Goal: Check status: Check status

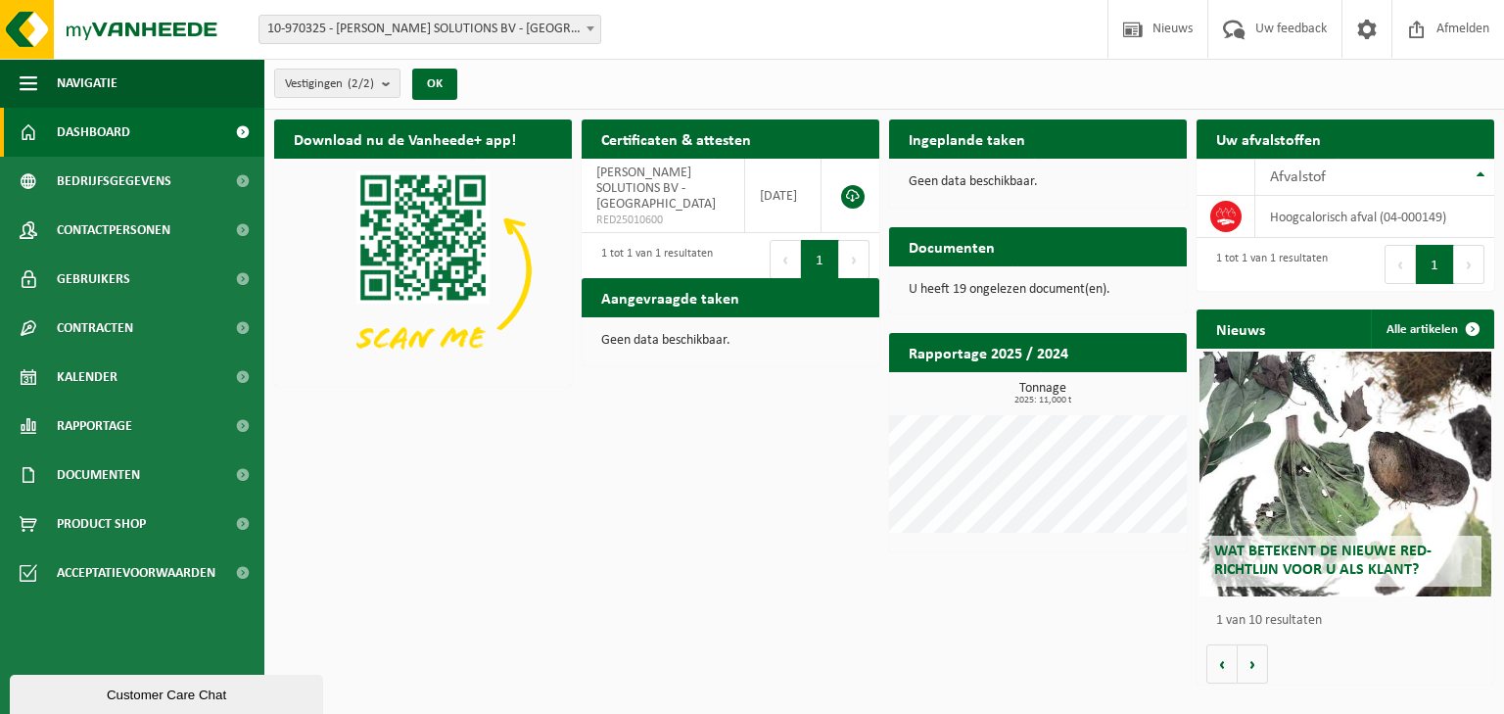
drag, startPoint x: 677, startPoint y: 302, endPoint x: 682, endPoint y: 319, distance: 18.3
click at [677, 302] on h2 "Aangevraagde taken" at bounding box center [670, 297] width 177 height 38
click at [681, 347] on p "Geen data beschikbaar." at bounding box center [730, 341] width 259 height 14
click at [121, 373] on link "Kalender" at bounding box center [132, 377] width 264 height 49
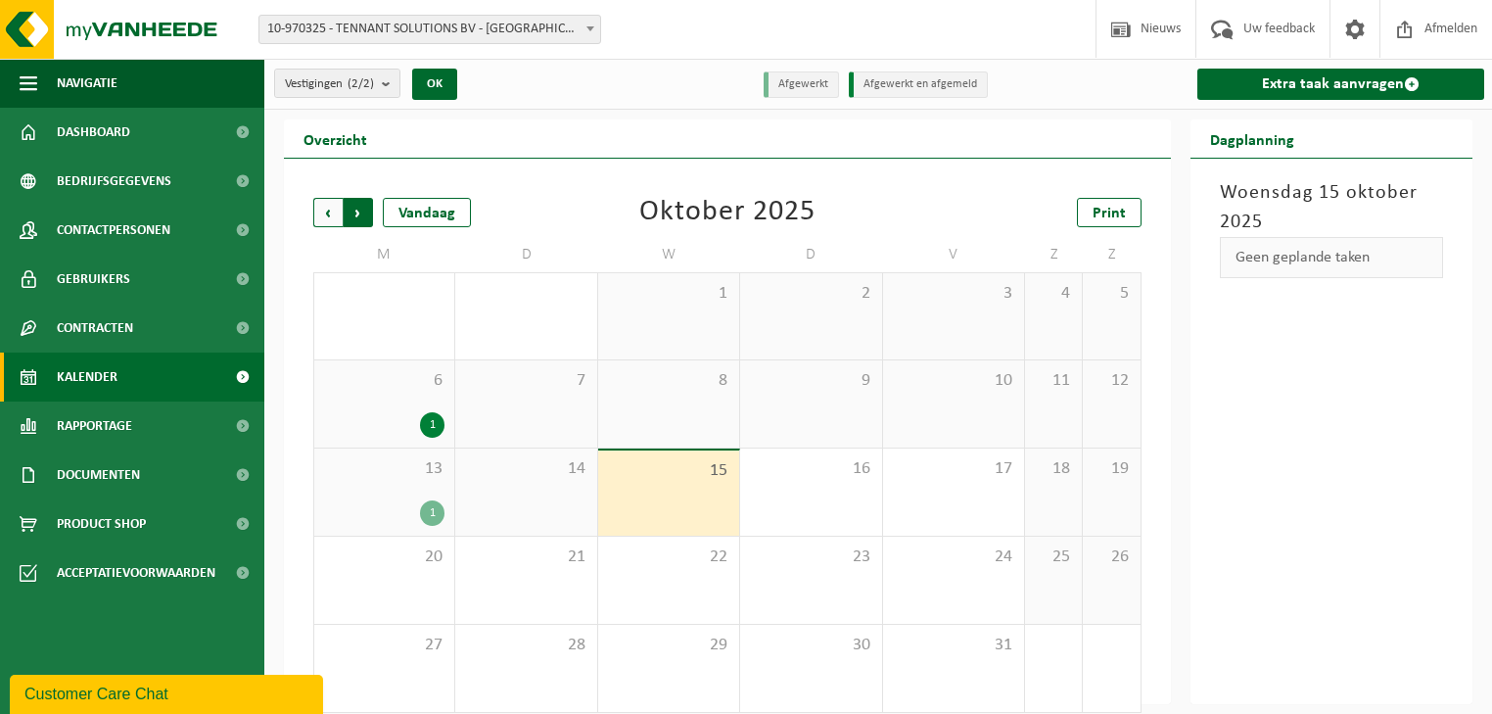
click at [328, 208] on span "Vorige" at bounding box center [327, 212] width 29 height 29
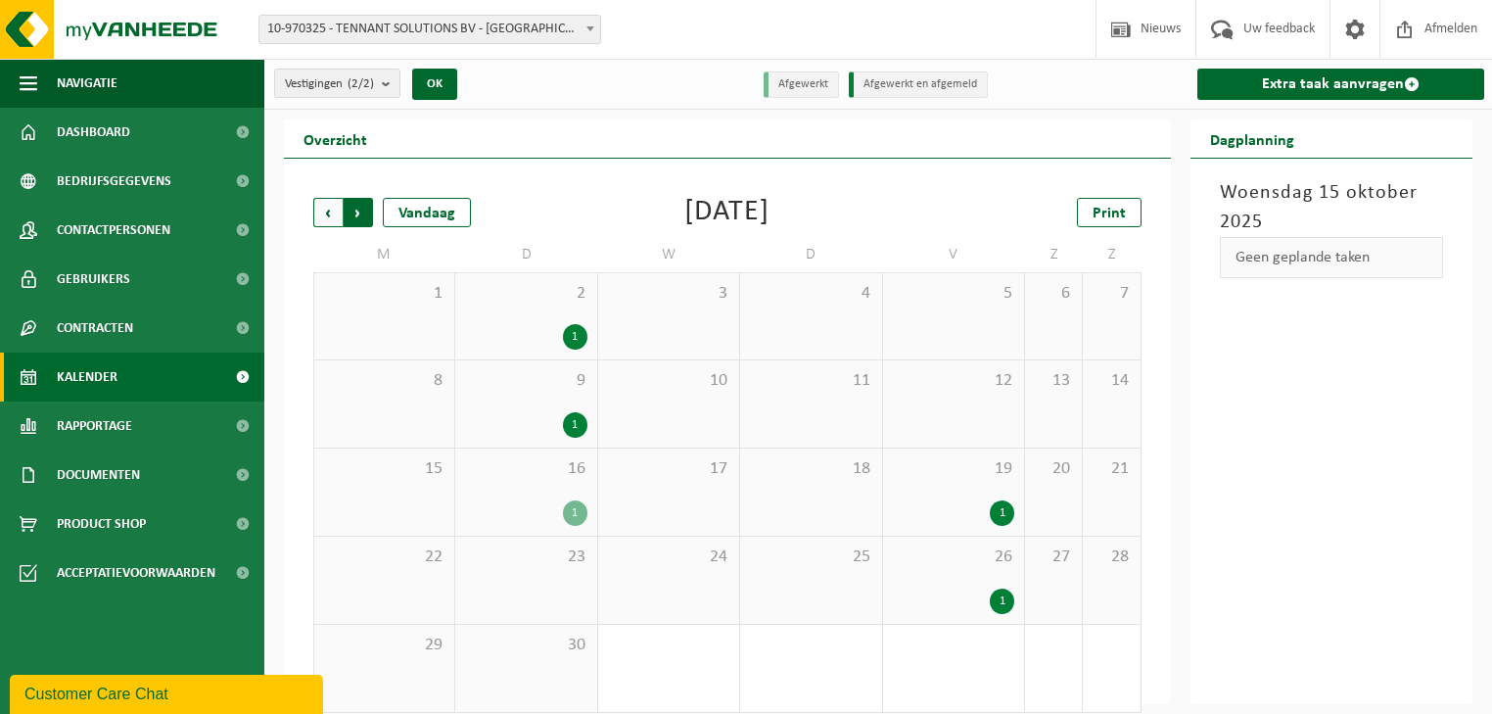
click at [328, 213] on span "Vorige" at bounding box center [327, 212] width 29 height 29
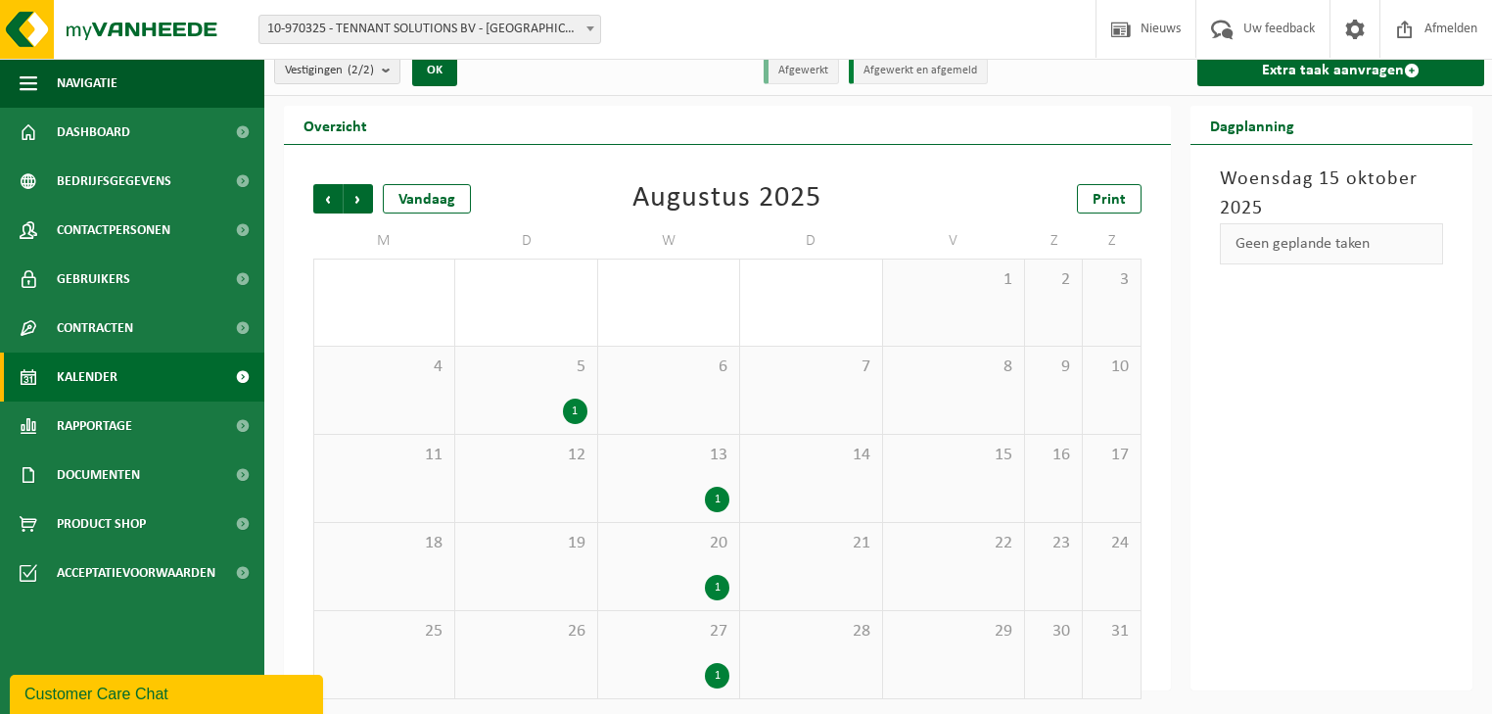
scroll to position [18, 0]
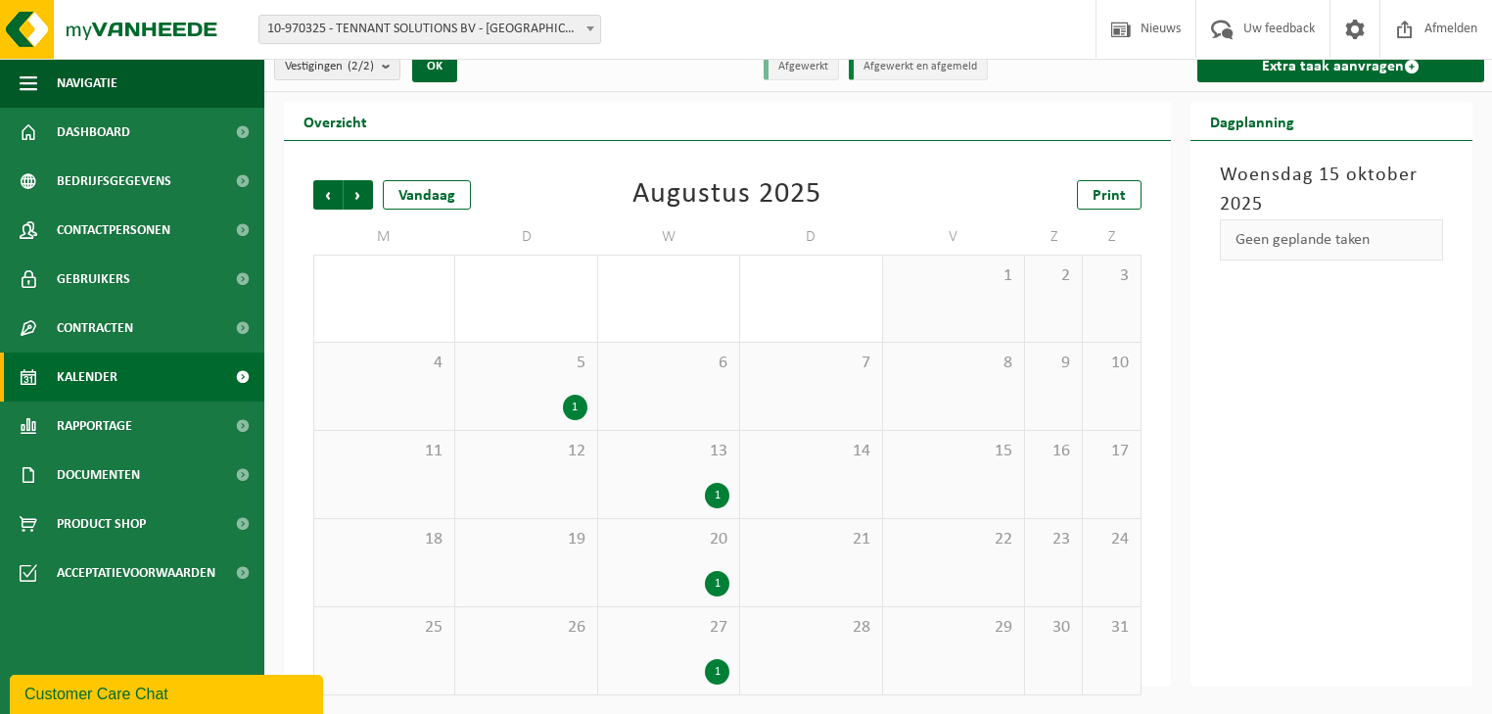
click at [697, 567] on div "20 1" at bounding box center [668, 562] width 141 height 87
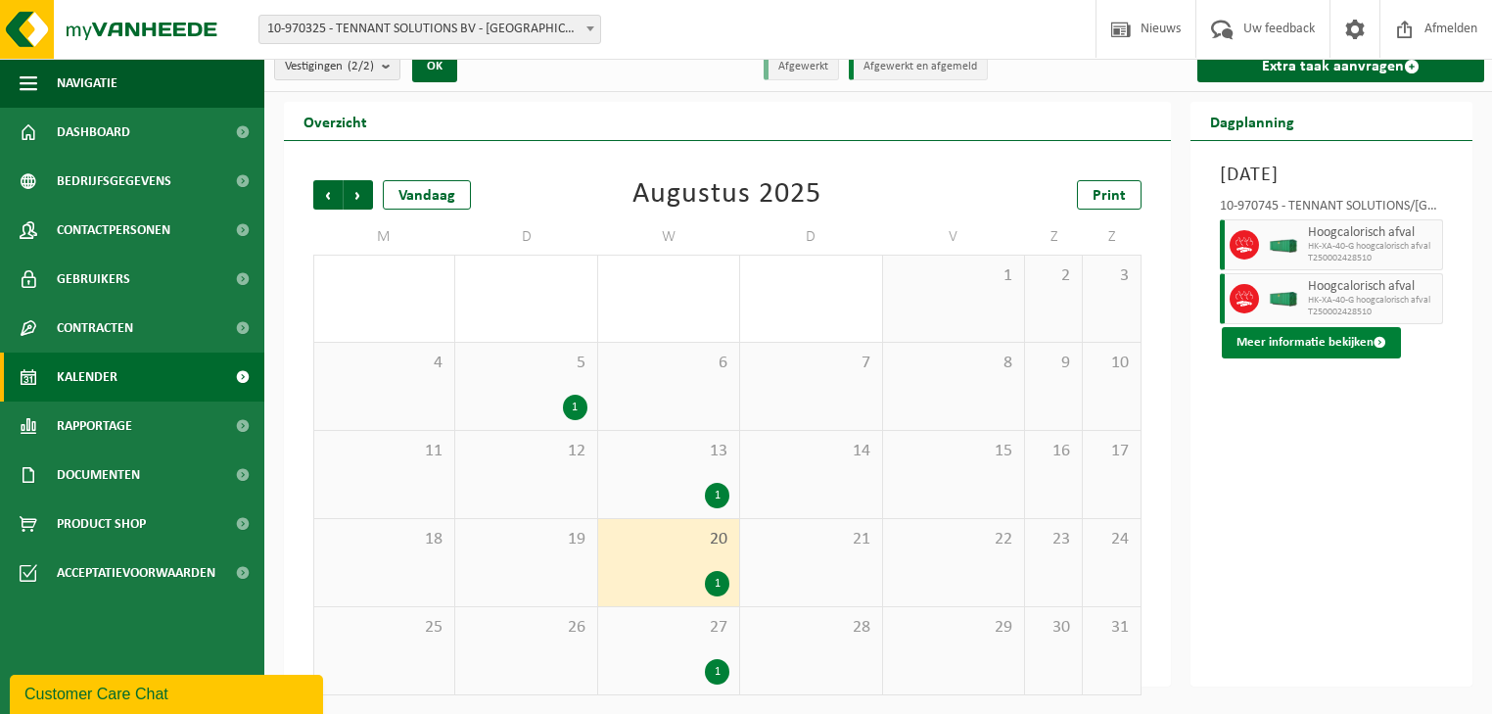
click at [1293, 358] on button "Meer informatie bekijken" at bounding box center [1311, 342] width 179 height 31
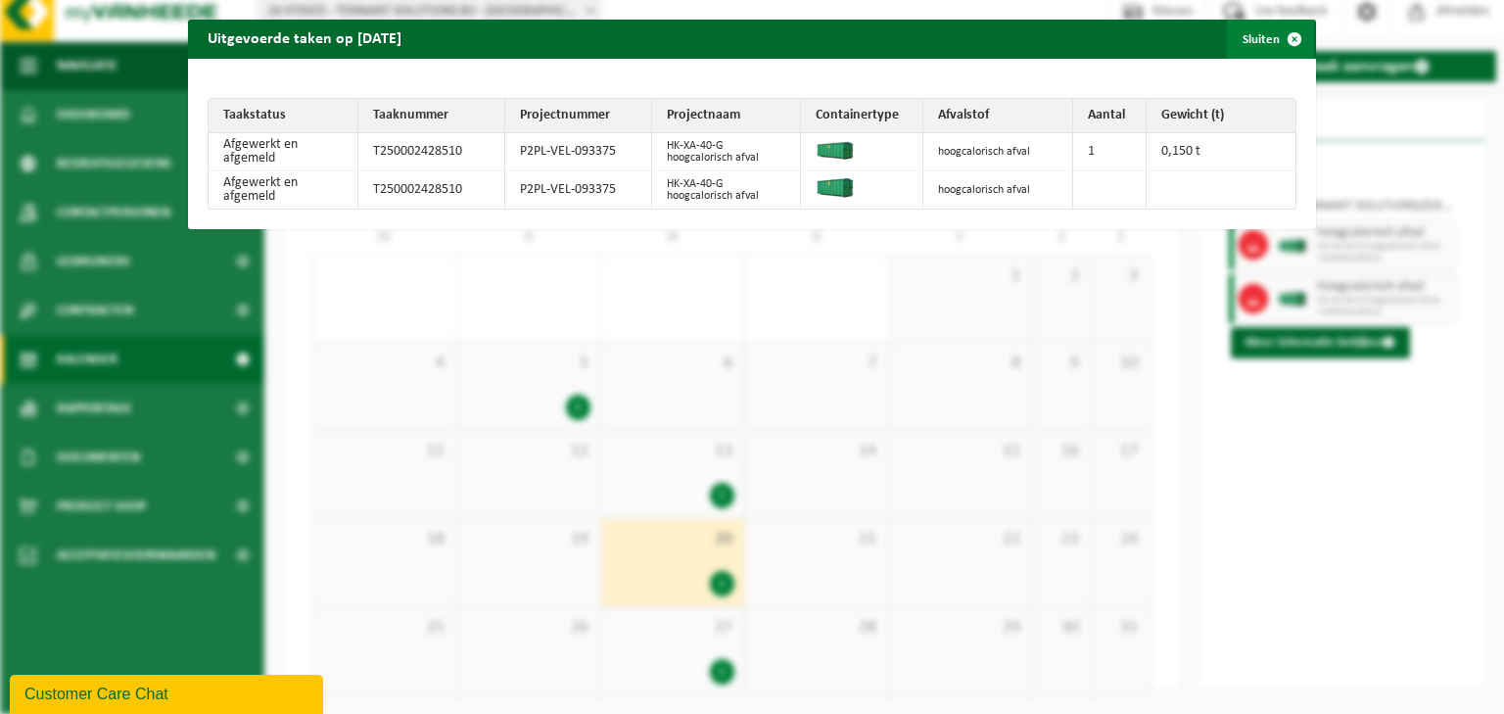
click at [1275, 39] on span "button" at bounding box center [1294, 39] width 39 height 39
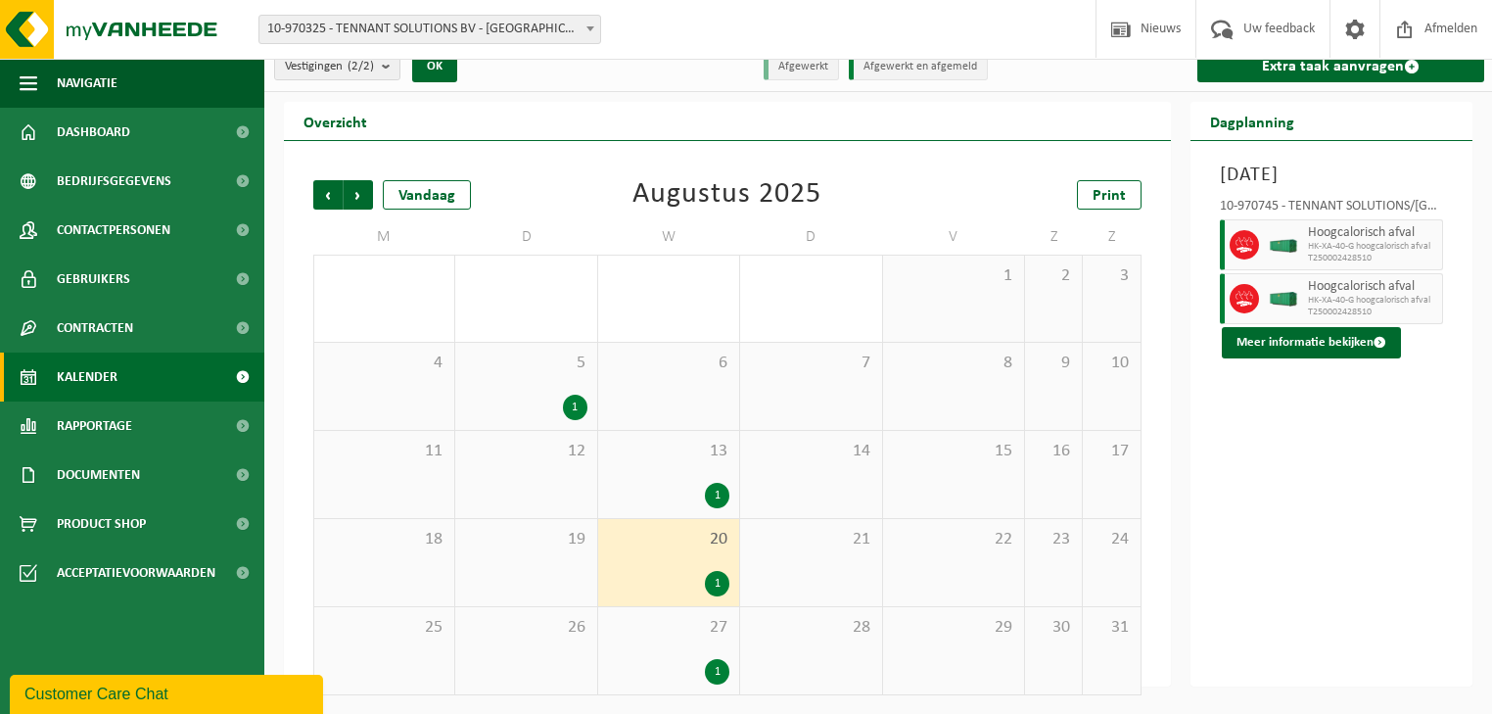
click at [709, 647] on div "27 1" at bounding box center [668, 650] width 141 height 87
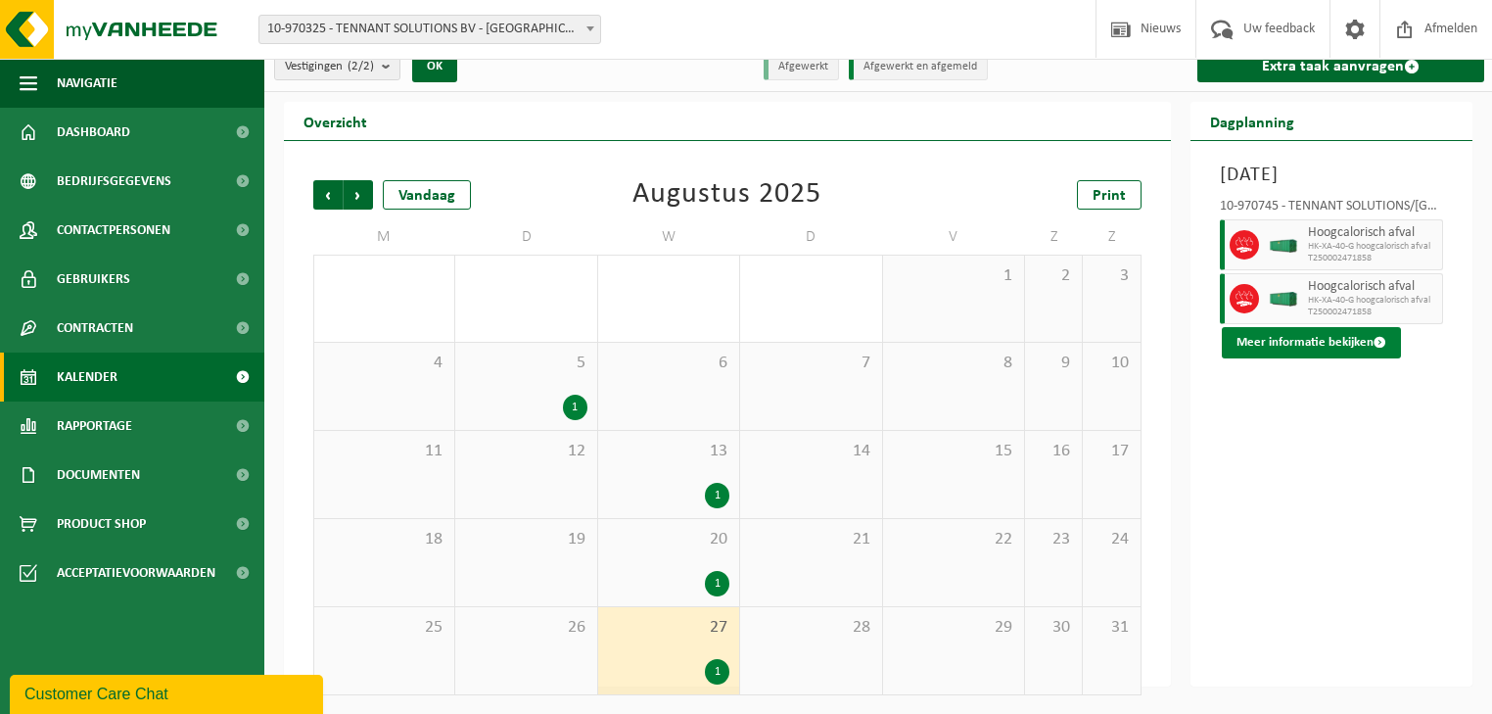
click at [1318, 358] on button "Meer informatie bekijken" at bounding box center [1311, 342] width 179 height 31
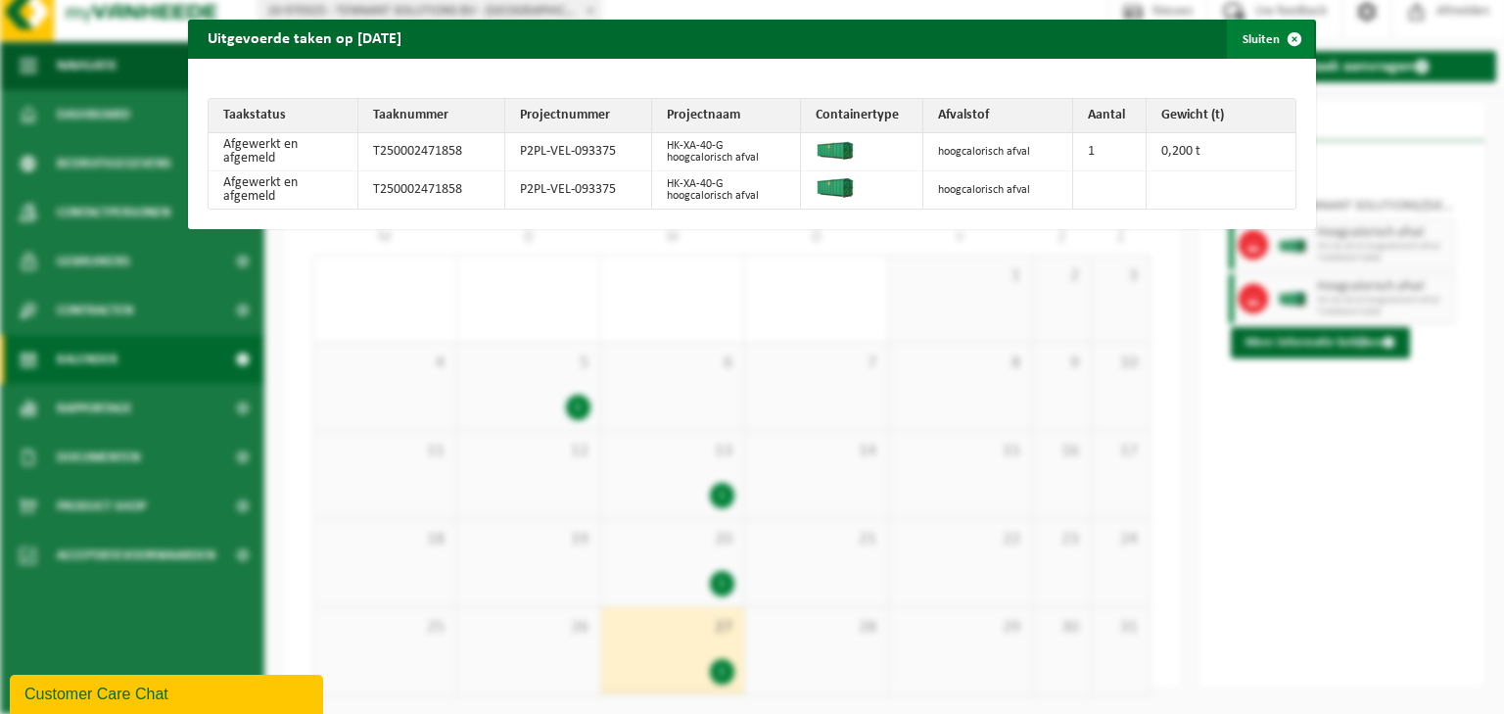
click at [1286, 39] on span "button" at bounding box center [1294, 39] width 39 height 39
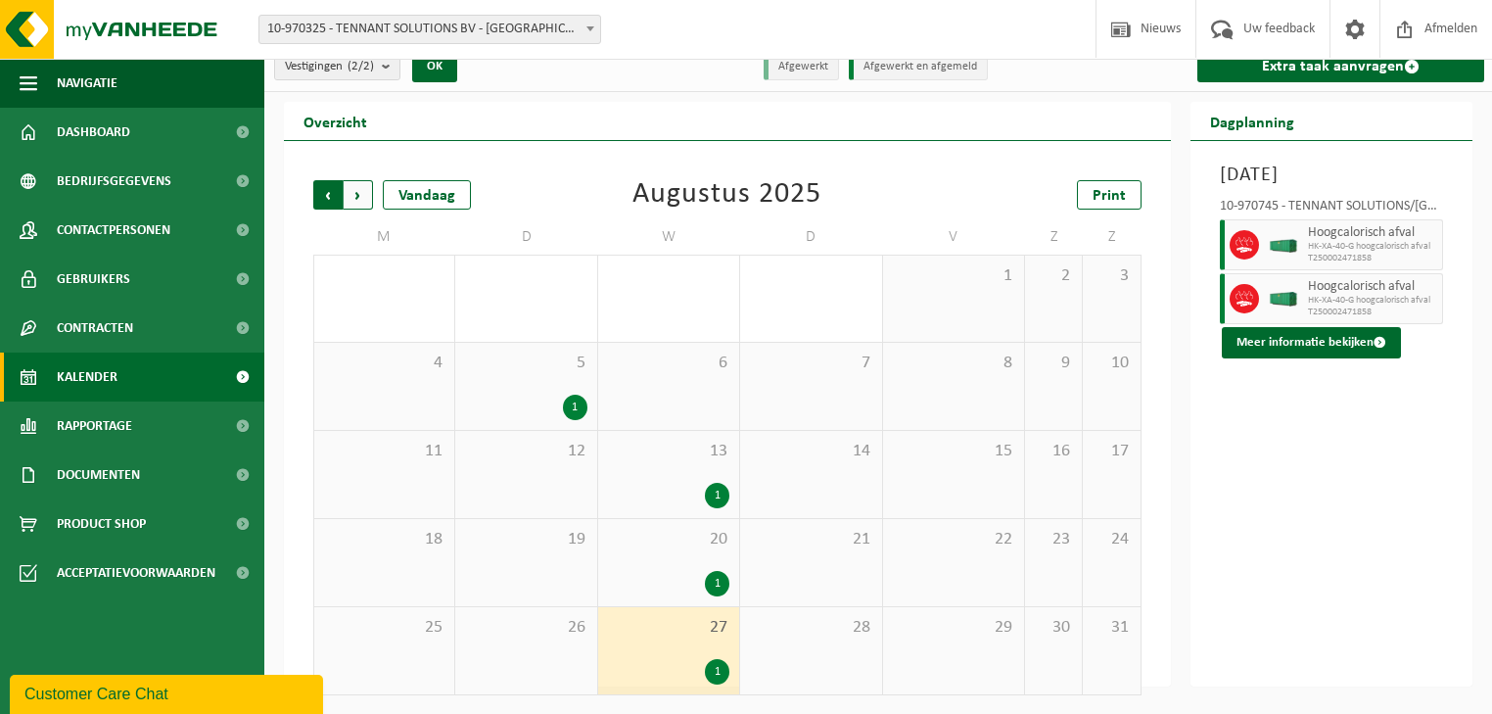
click at [356, 192] on span "Volgende" at bounding box center [358, 194] width 29 height 29
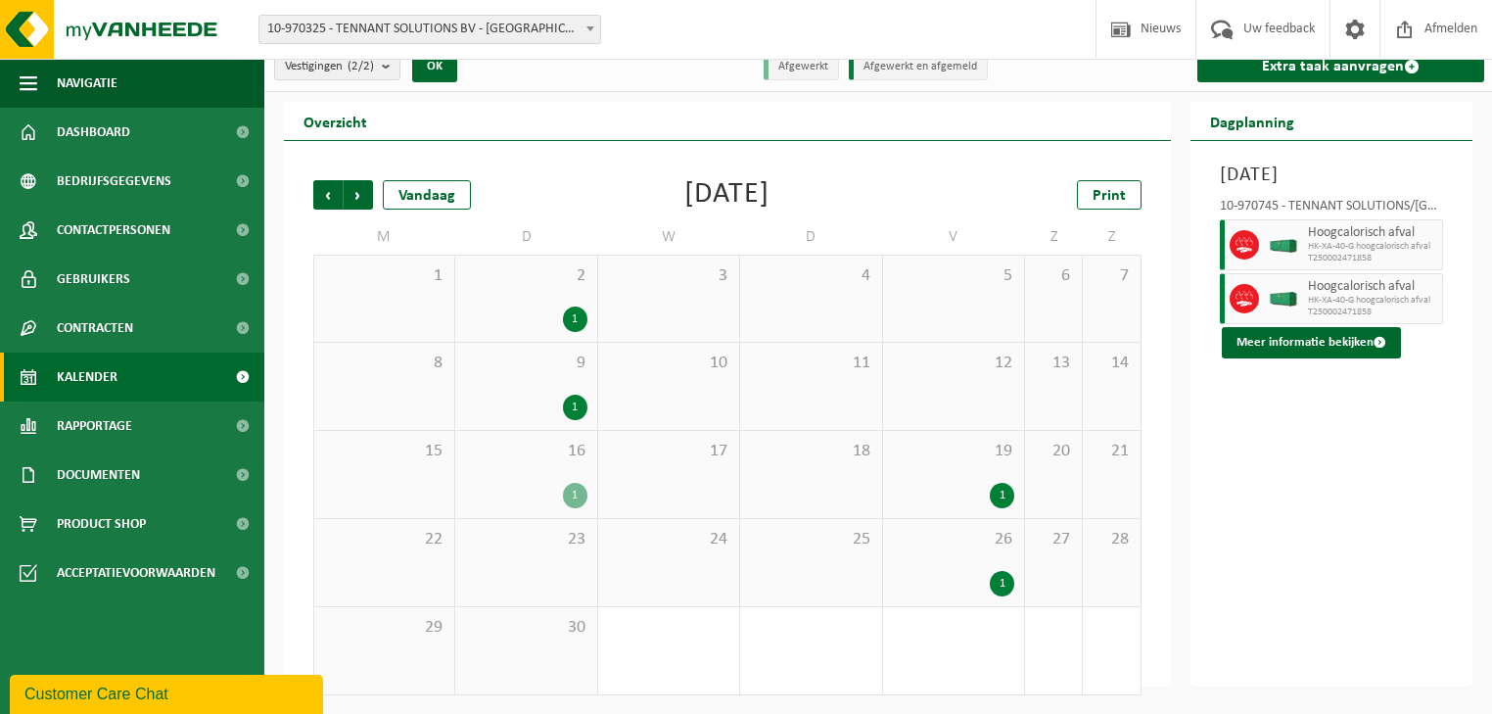
click at [577, 311] on div "1" at bounding box center [575, 319] width 24 height 25
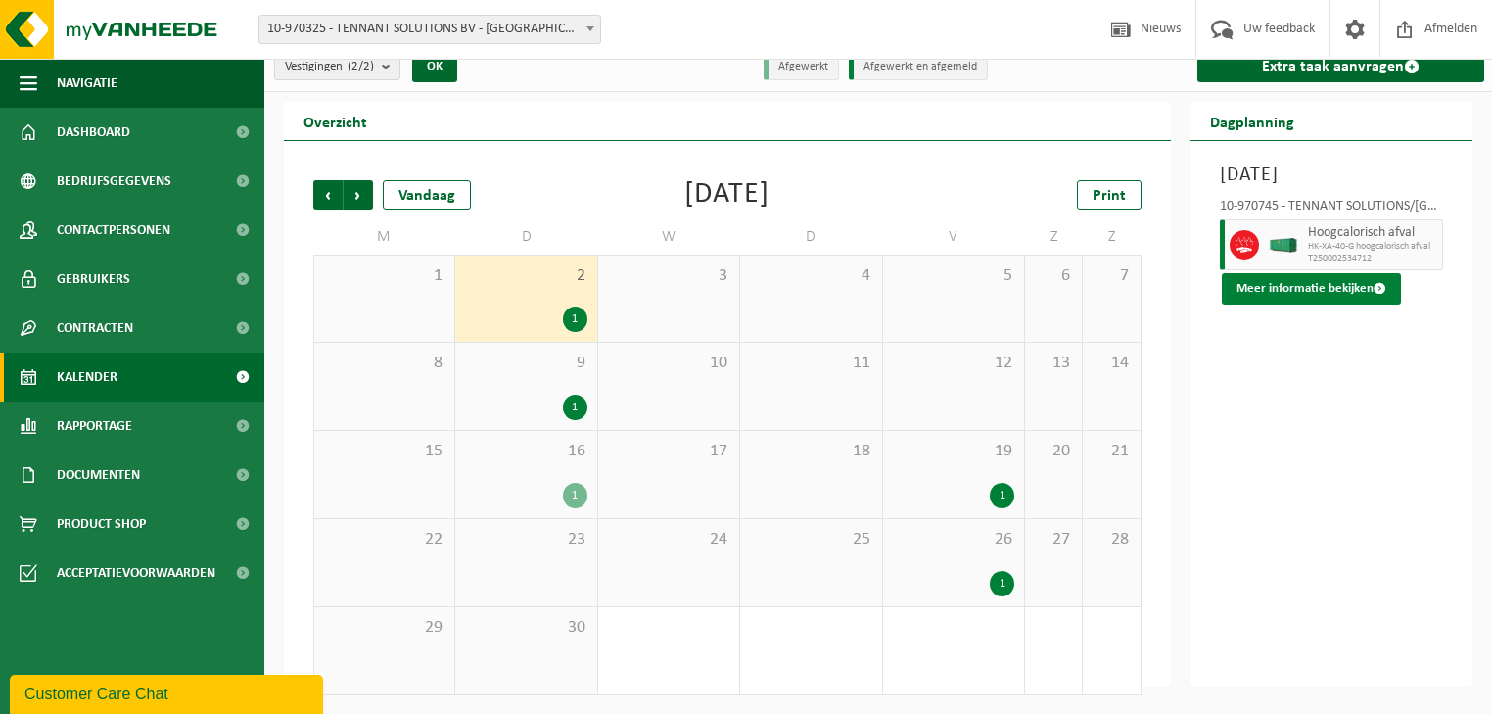
click at [1340, 305] on button "Meer informatie bekijken" at bounding box center [1311, 288] width 179 height 31
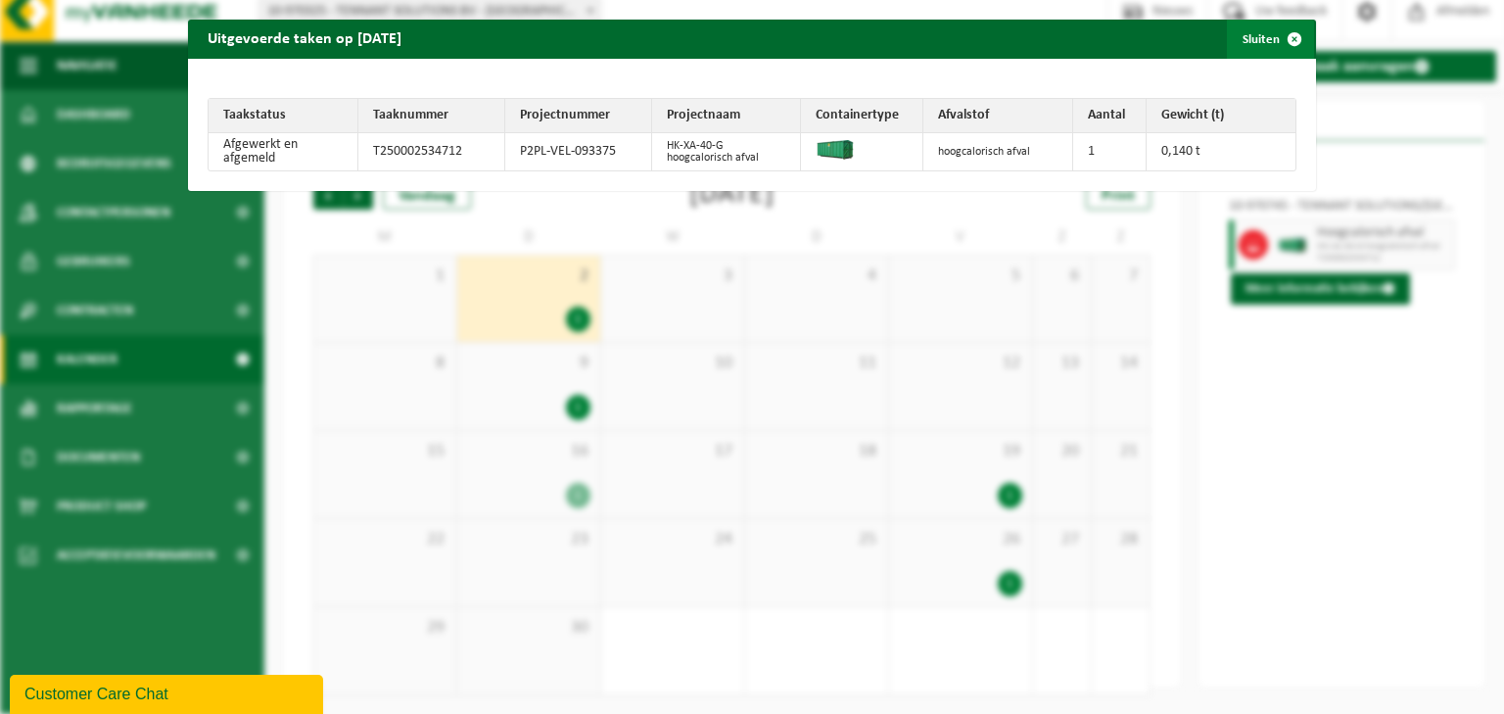
click at [1262, 41] on button "Sluiten" at bounding box center [1270, 39] width 87 height 39
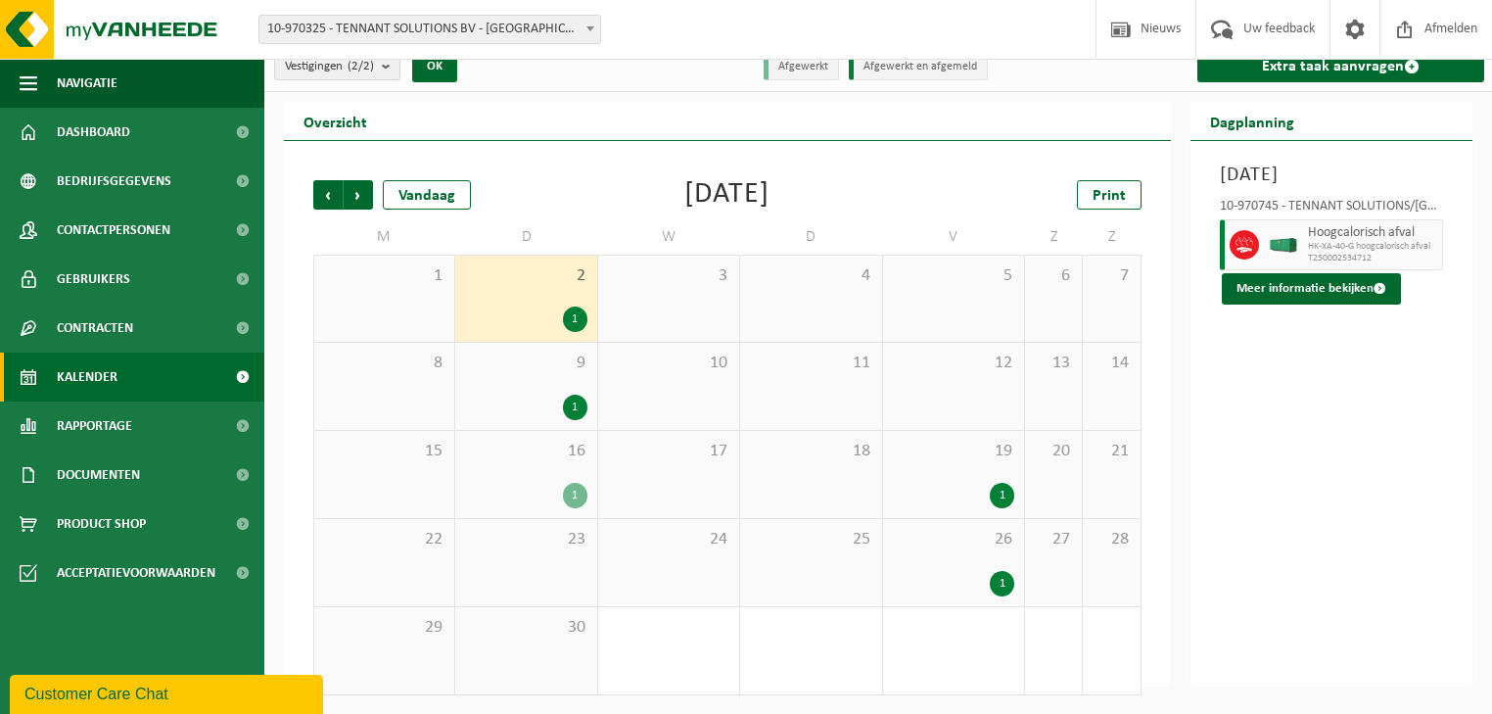
click at [580, 400] on div "1" at bounding box center [575, 407] width 24 height 25
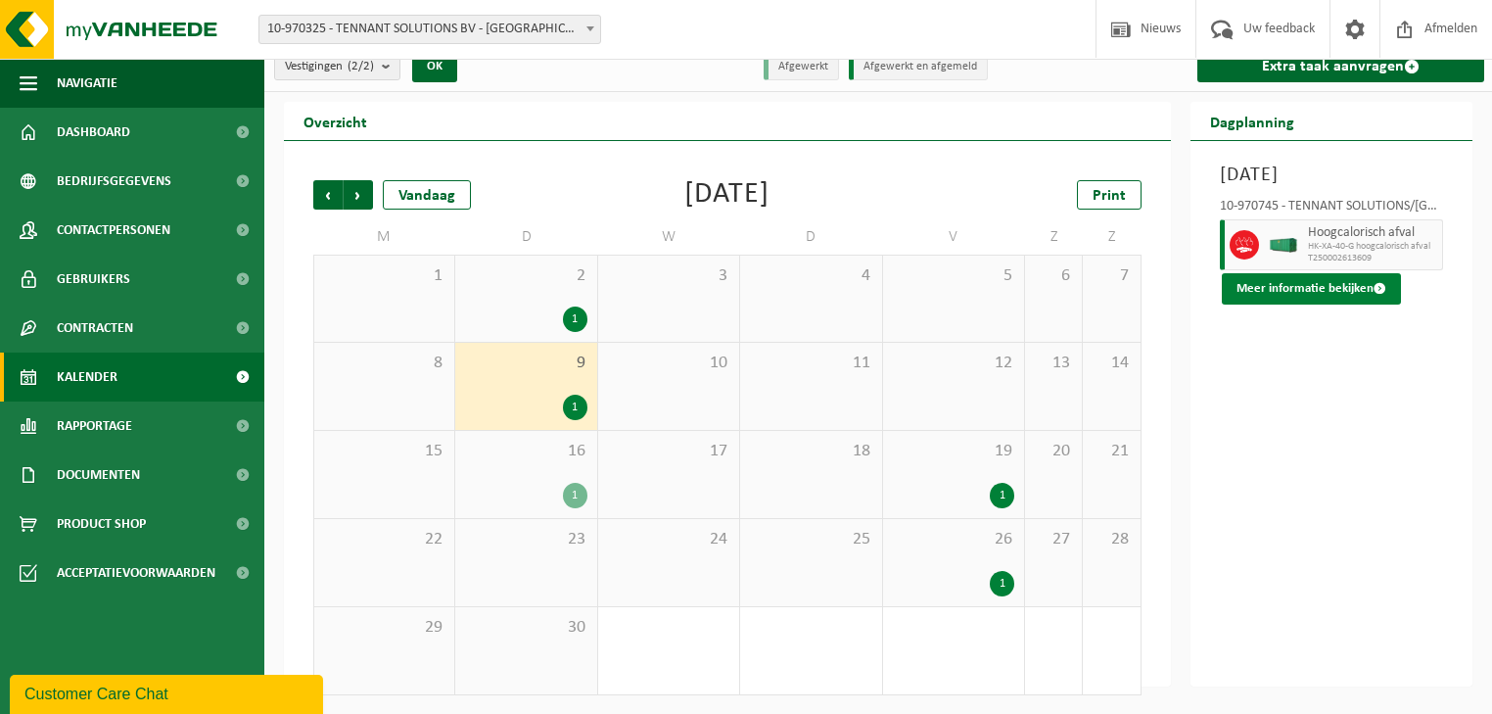
click at [1297, 305] on button "Meer informatie bekijken" at bounding box center [1311, 288] width 179 height 31
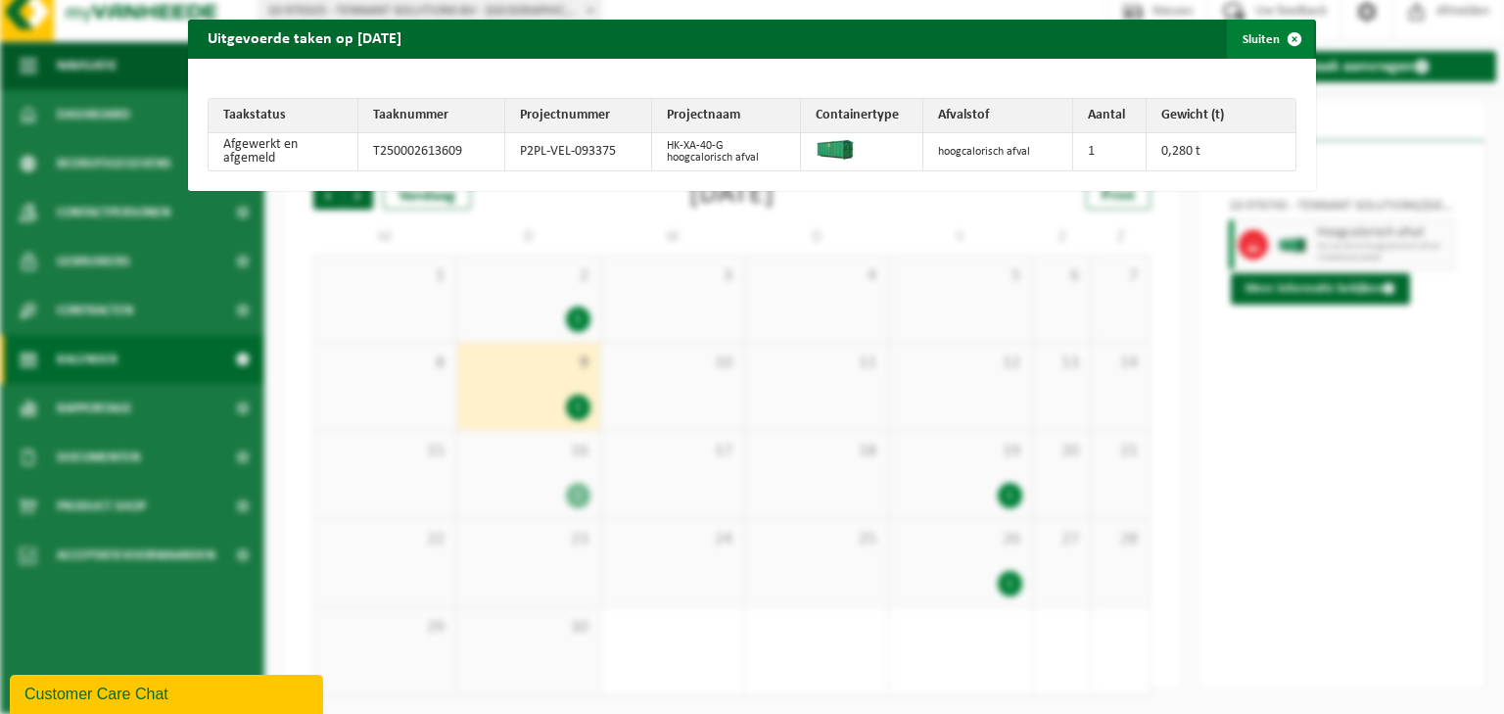
click at [1233, 35] on button "Sluiten" at bounding box center [1270, 39] width 87 height 39
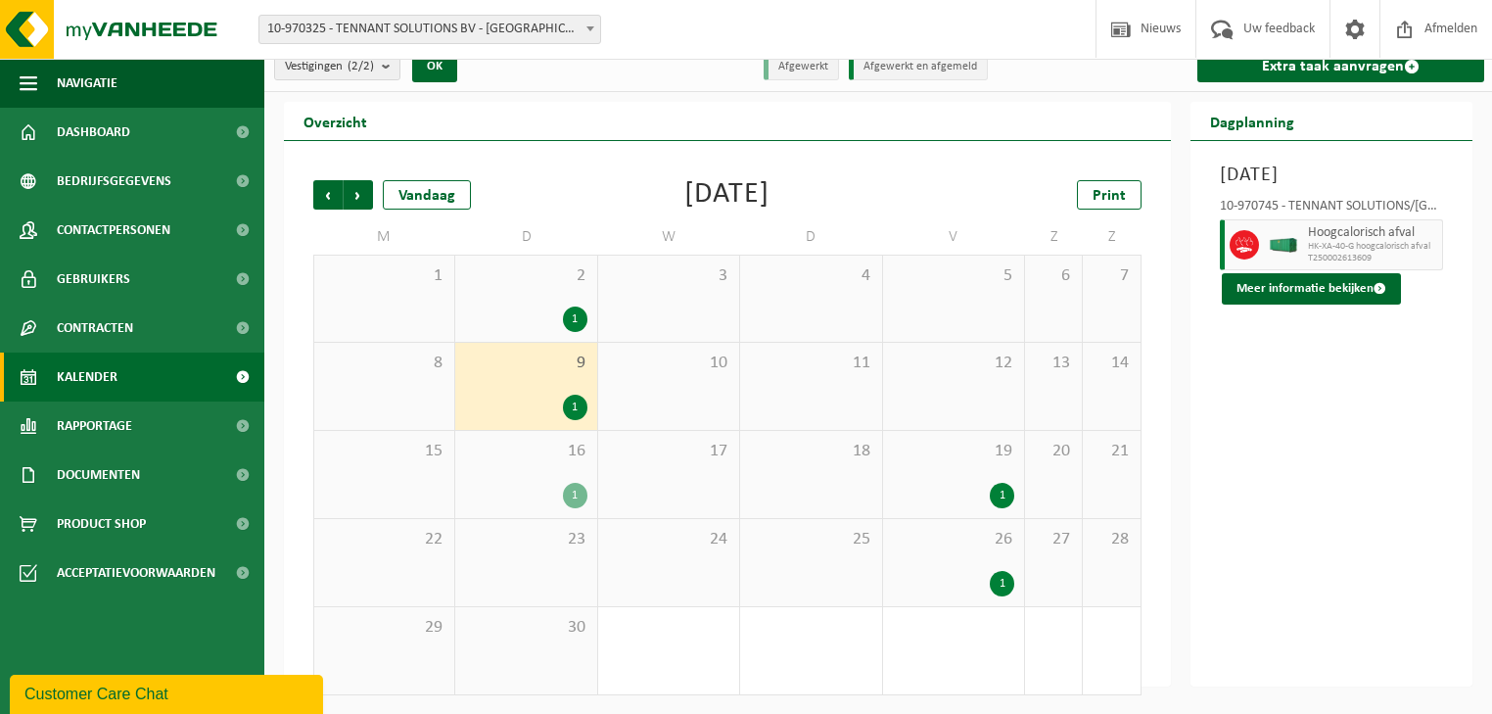
click at [564, 473] on div "16 1" at bounding box center [525, 474] width 141 height 87
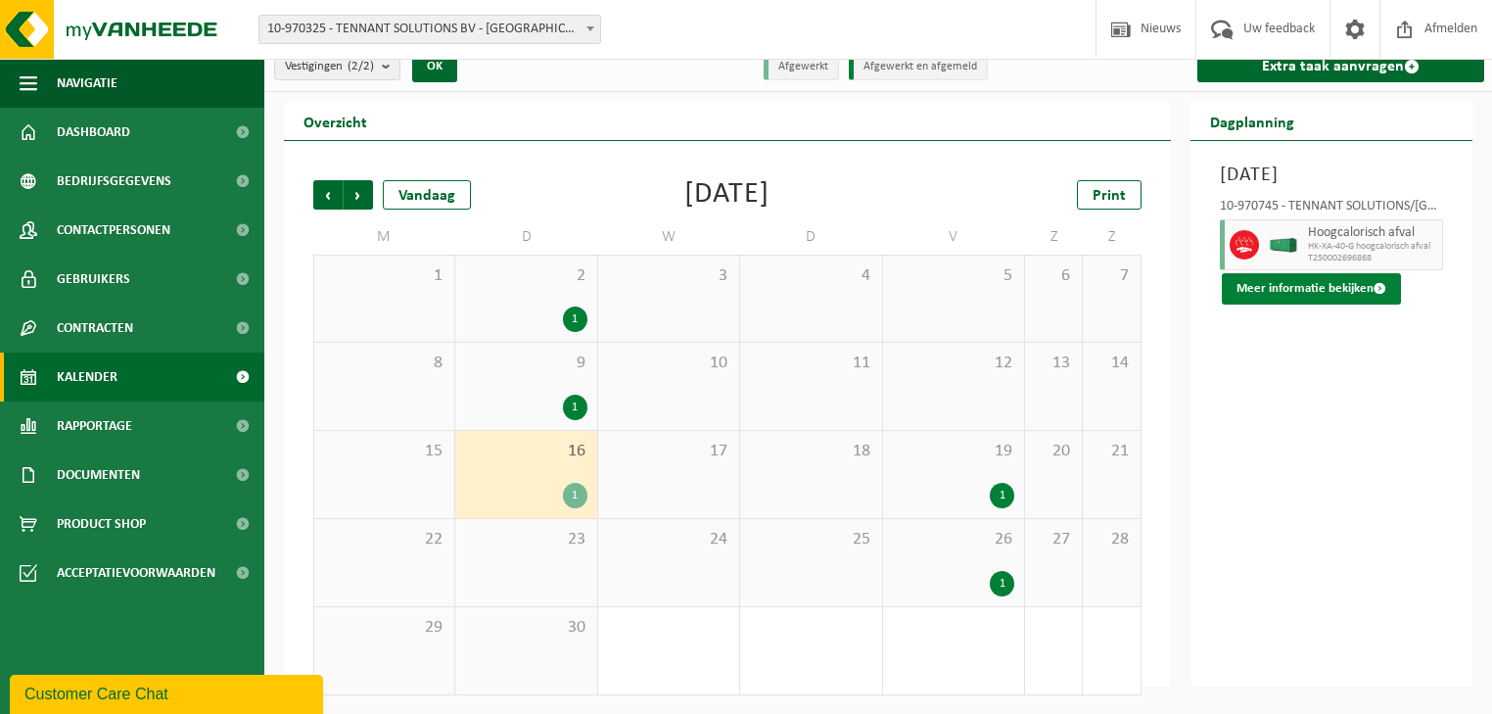
click at [1309, 305] on button "Meer informatie bekijken" at bounding box center [1311, 288] width 179 height 31
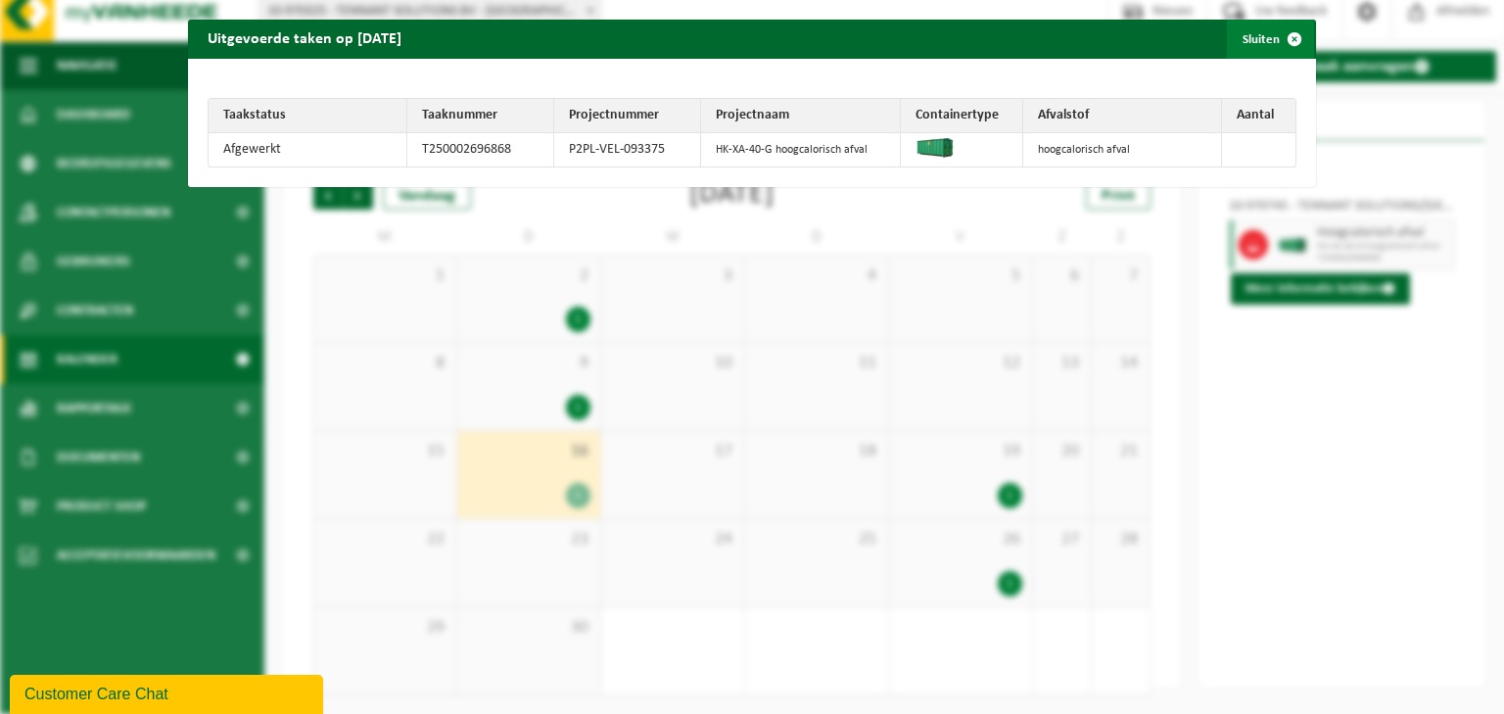
click at [1256, 45] on button "Sluiten" at bounding box center [1270, 39] width 87 height 39
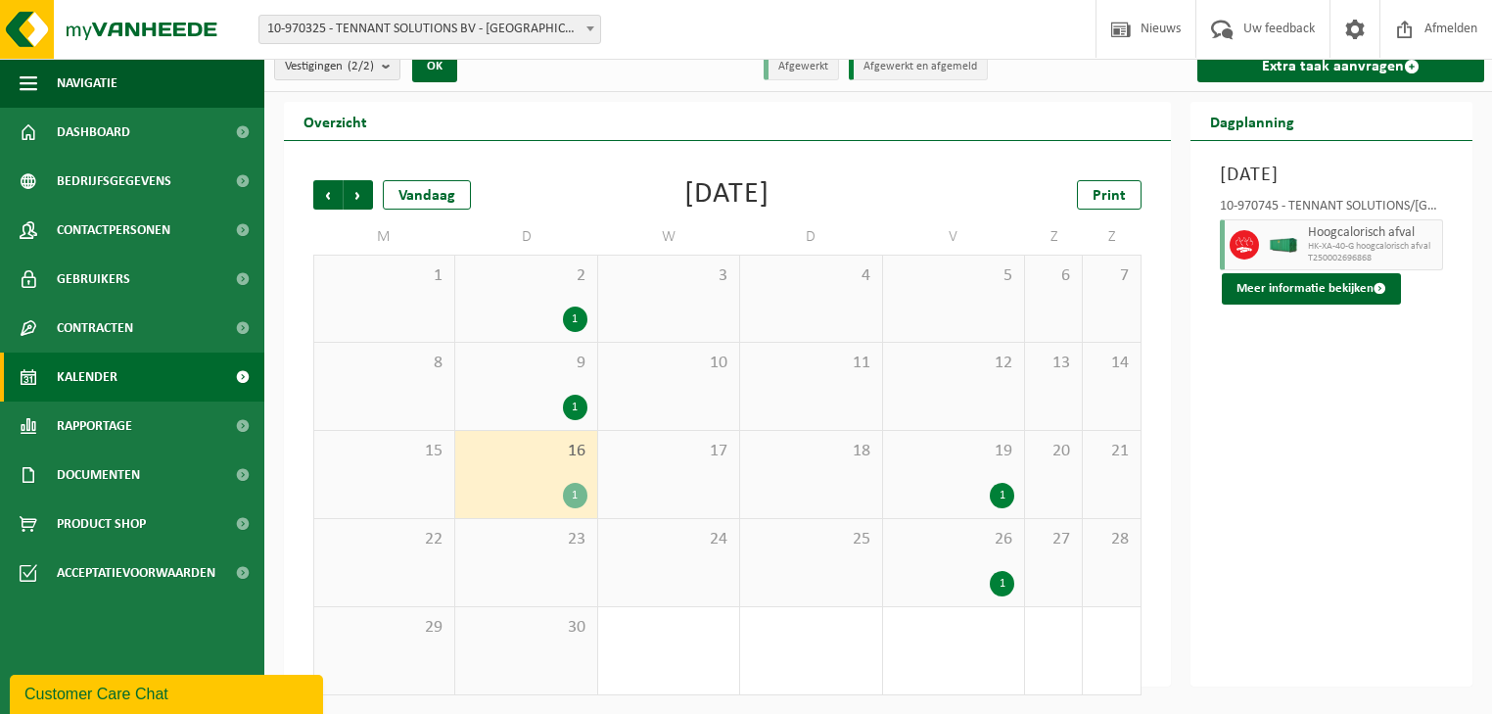
click at [994, 491] on div "1" at bounding box center [1002, 495] width 24 height 25
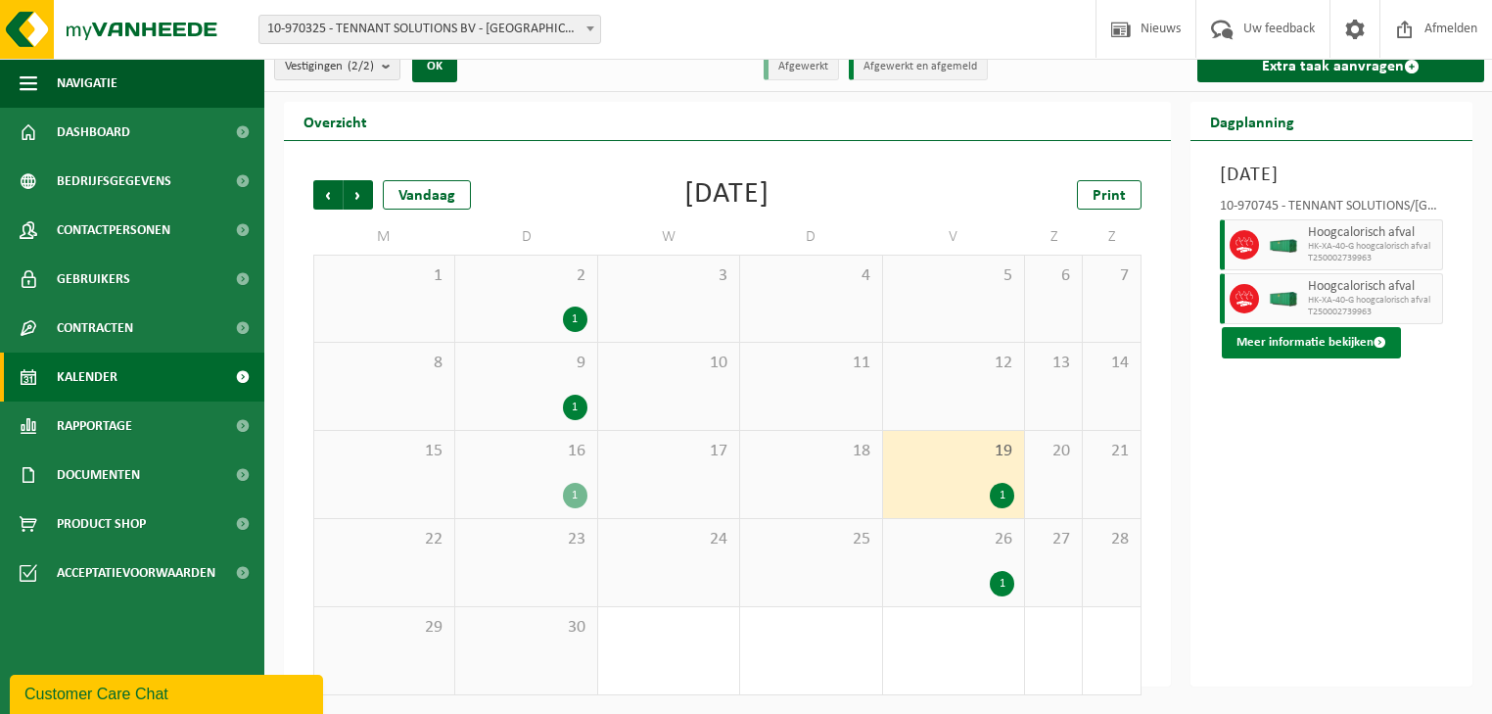
click at [1273, 358] on button "Meer informatie bekijken" at bounding box center [1311, 342] width 179 height 31
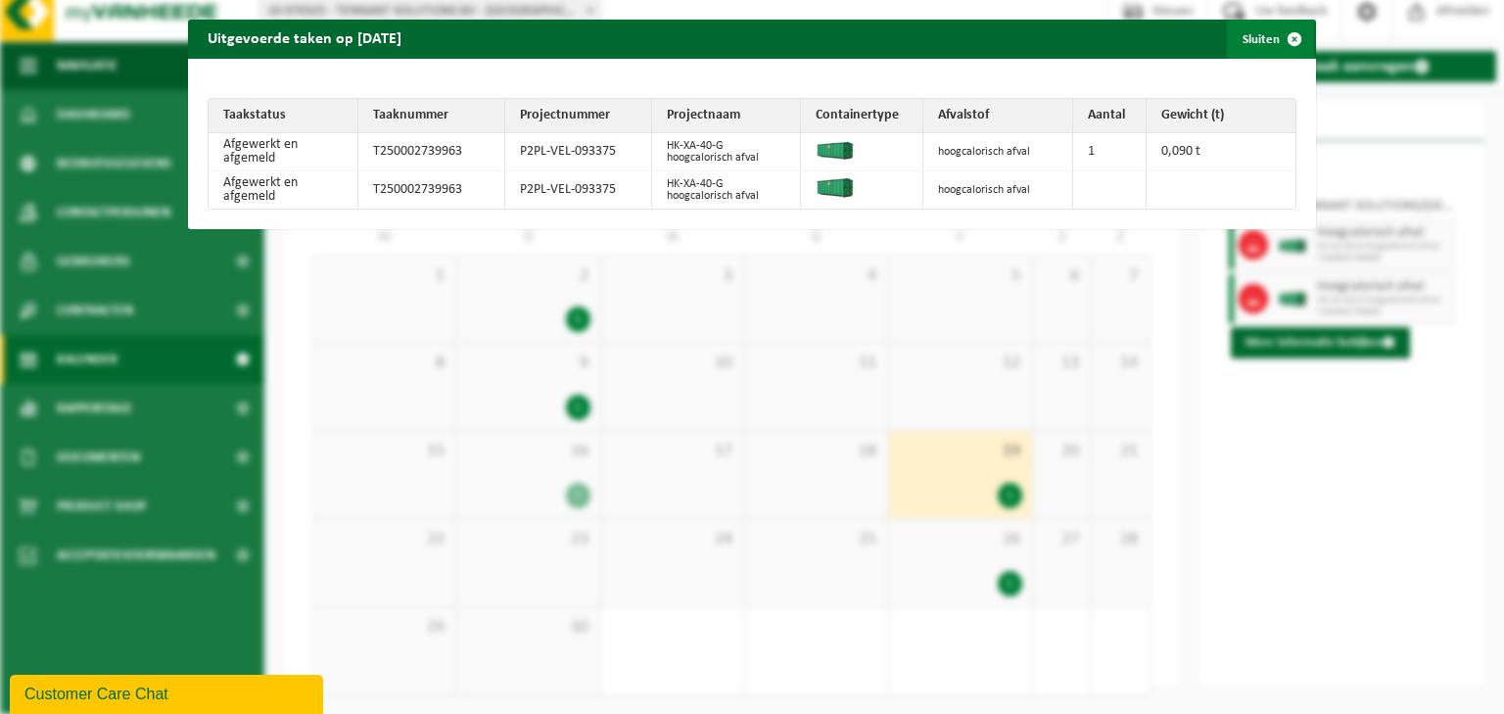
click at [1245, 34] on button "Sluiten" at bounding box center [1270, 39] width 87 height 39
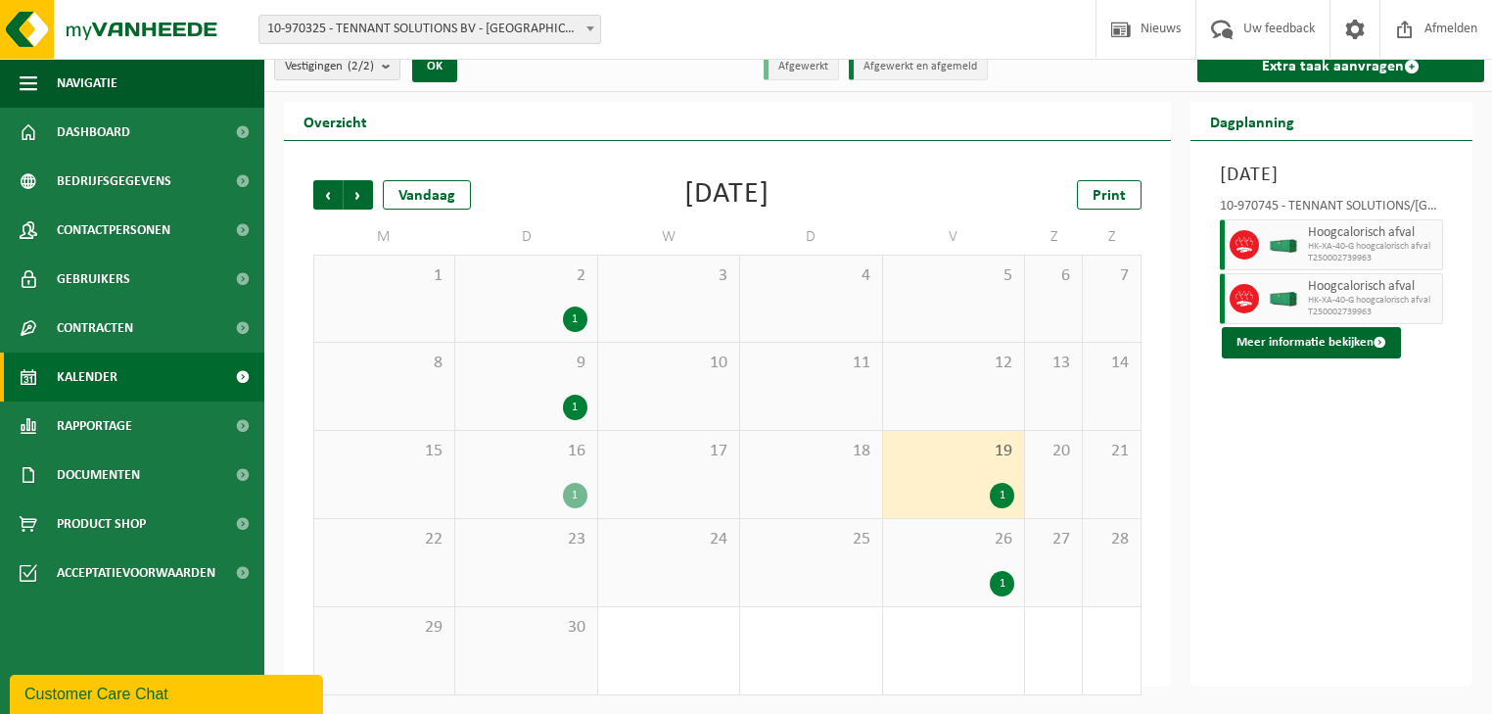
click at [996, 577] on div "1" at bounding box center [1002, 583] width 24 height 25
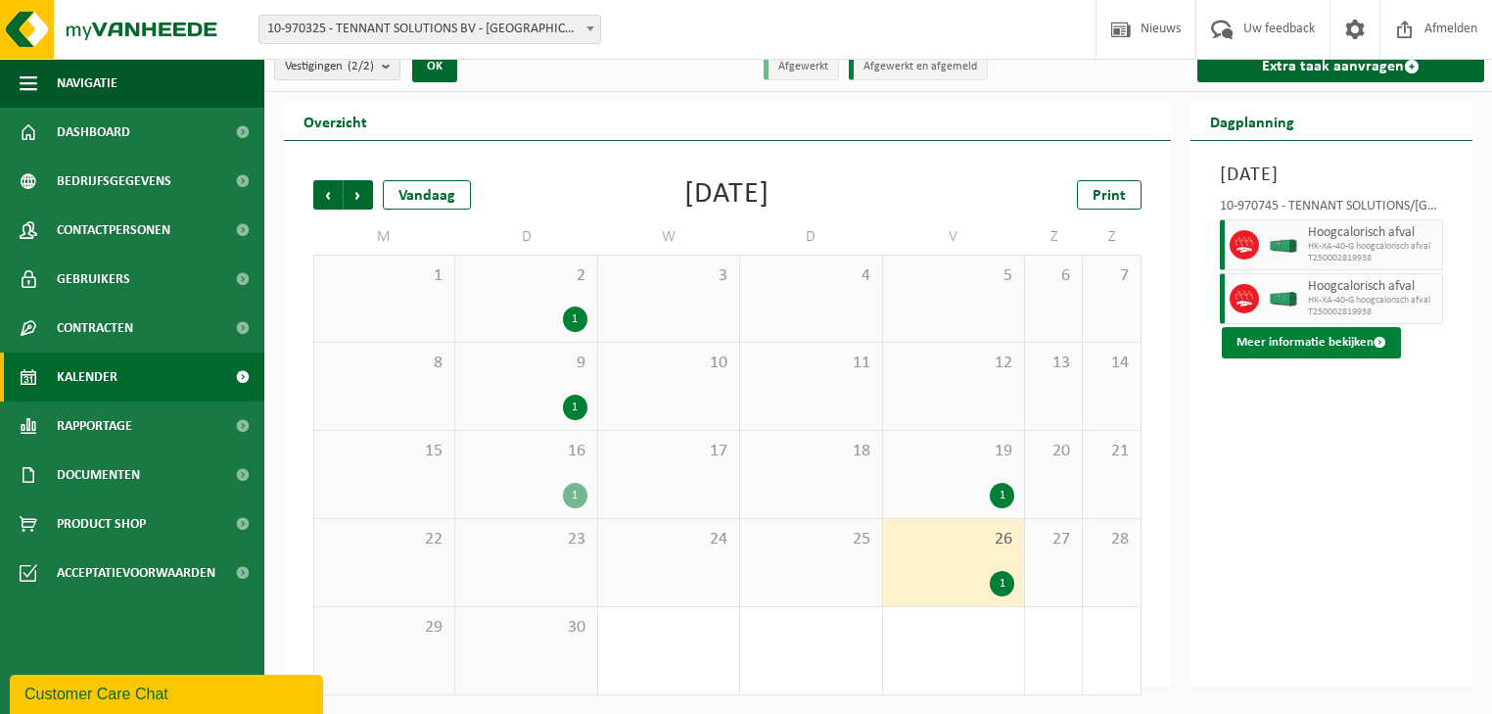
click at [1275, 358] on button "Meer informatie bekijken" at bounding box center [1311, 342] width 179 height 31
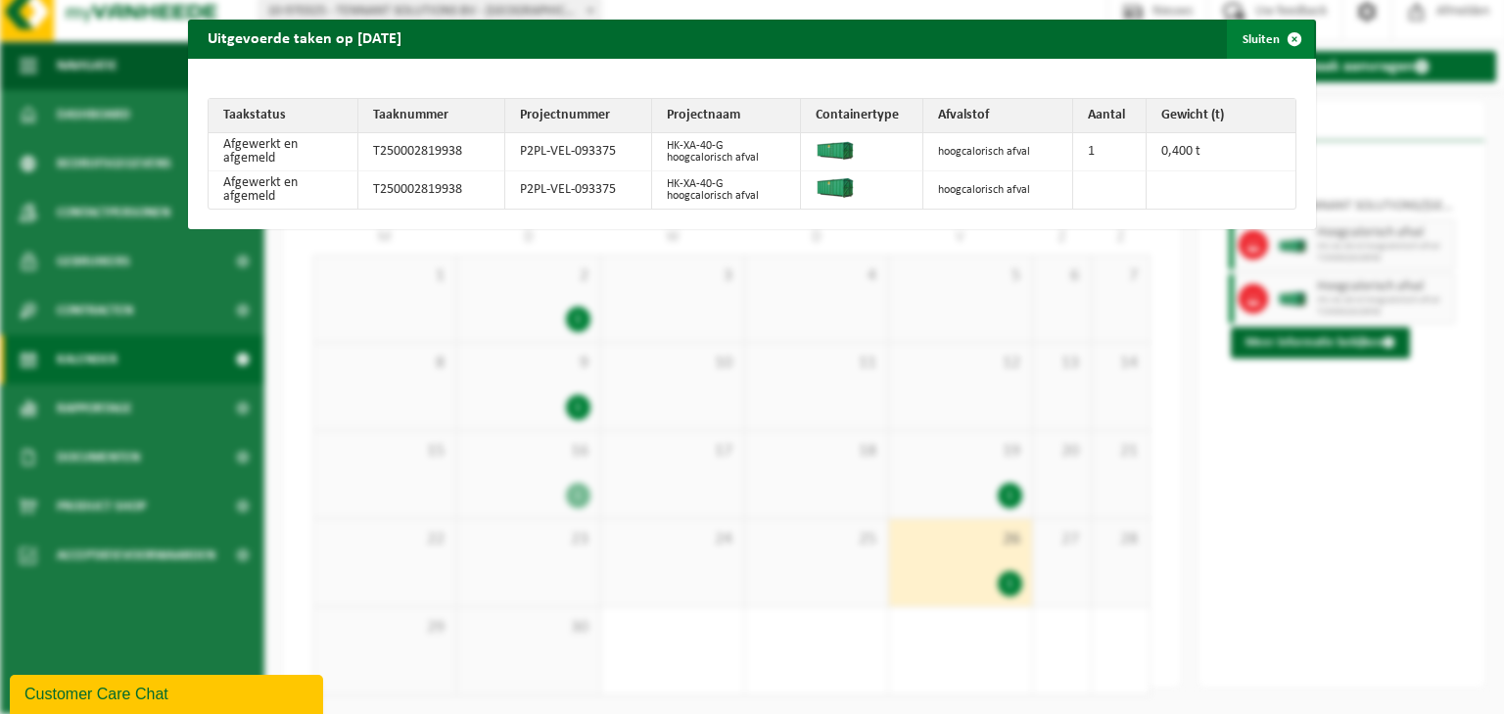
click at [1227, 37] on button "Sluiten" at bounding box center [1270, 39] width 87 height 39
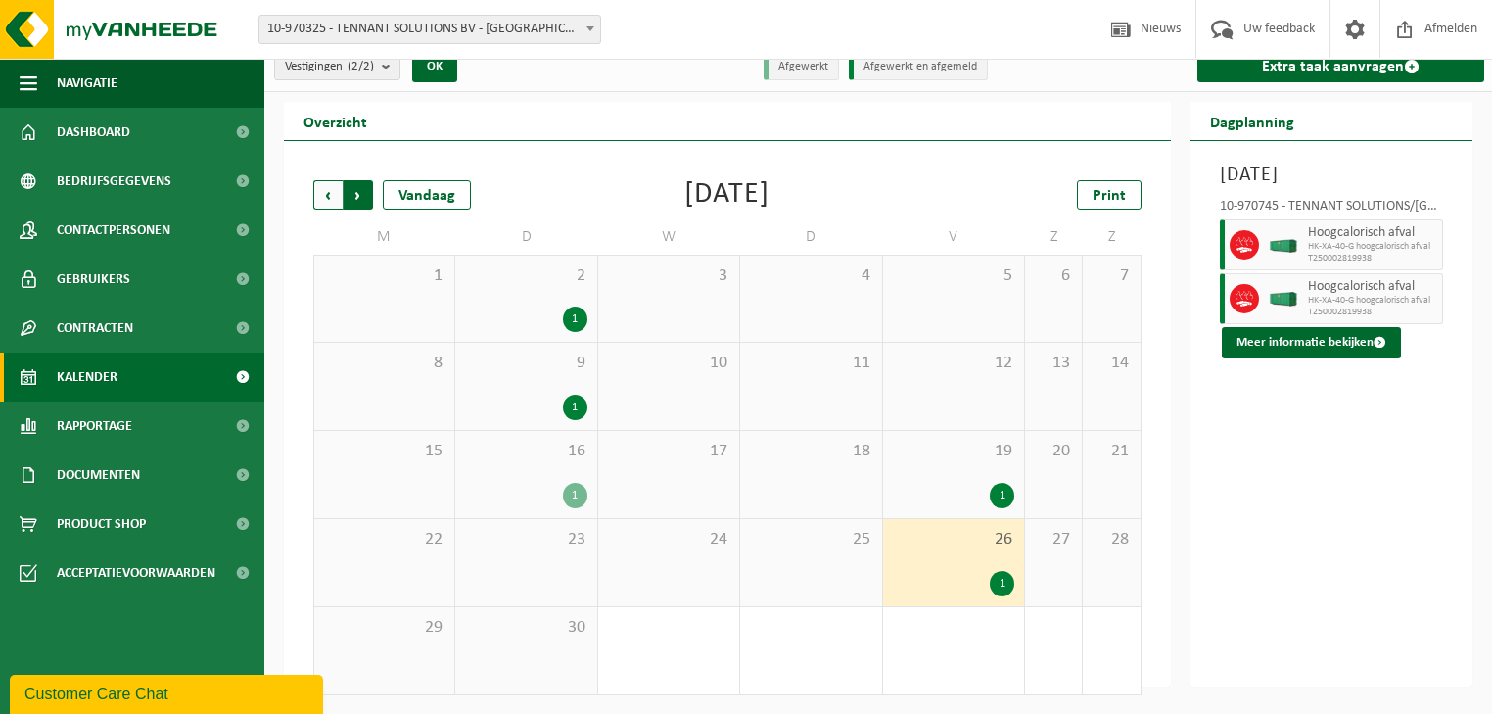
click at [326, 196] on span "Vorige" at bounding box center [327, 194] width 29 height 29
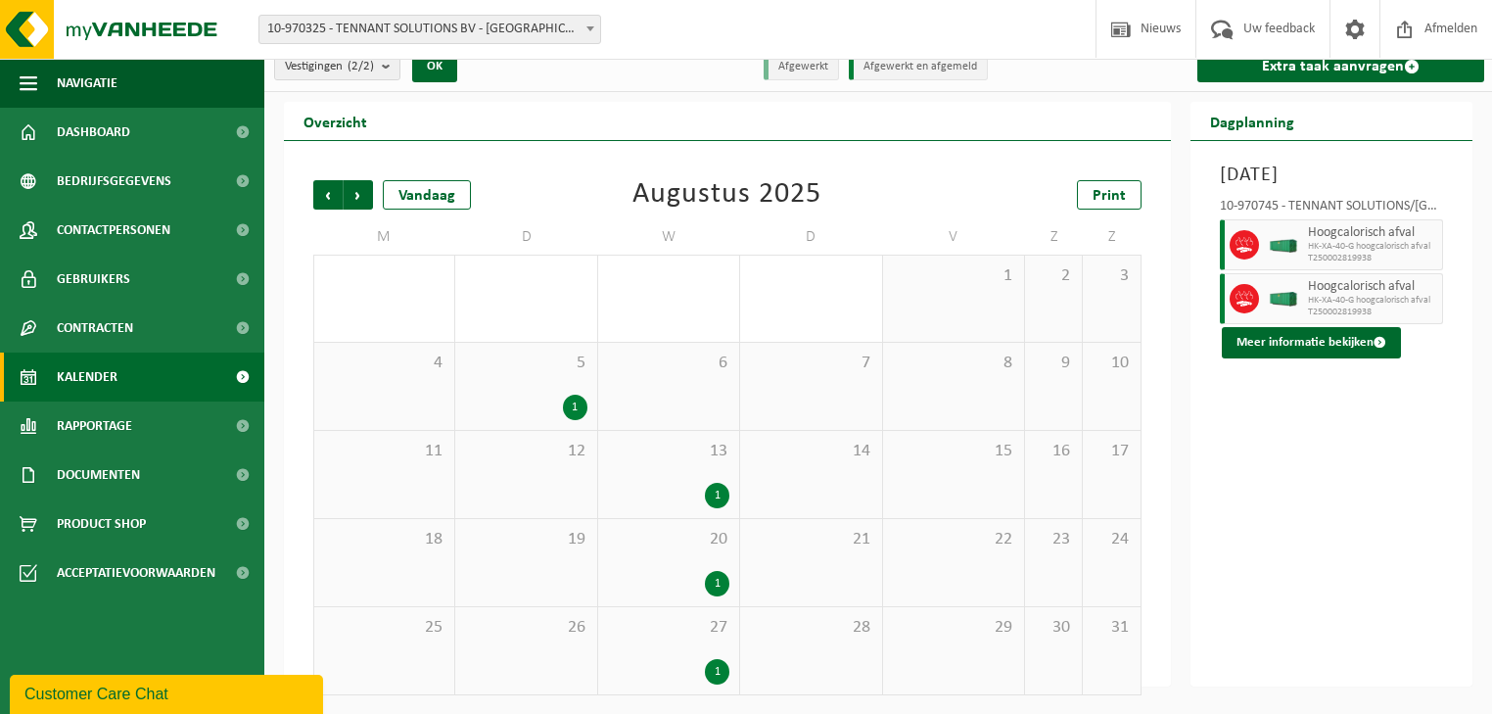
click at [698, 544] on span "20" at bounding box center [668, 540] width 121 height 22
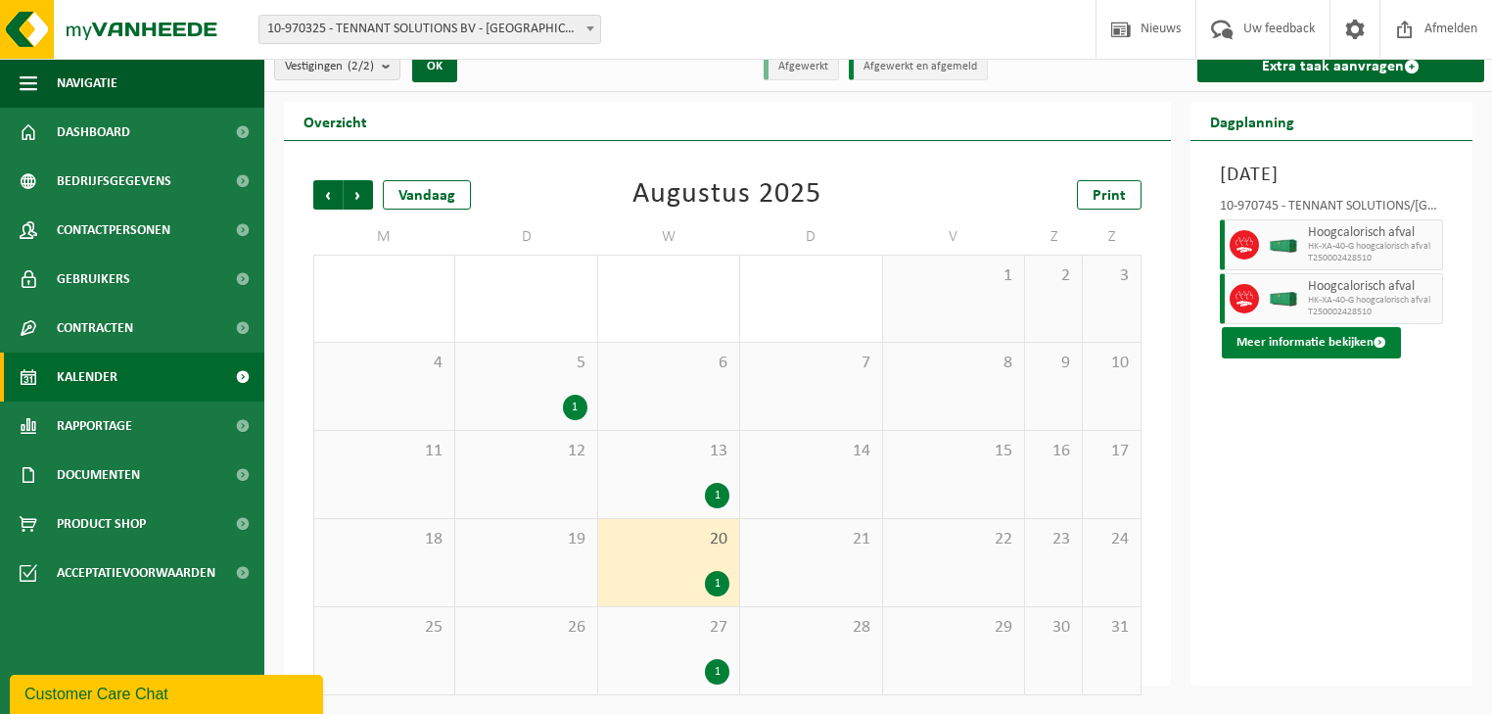
click at [1283, 358] on button "Meer informatie bekijken" at bounding box center [1311, 342] width 179 height 31
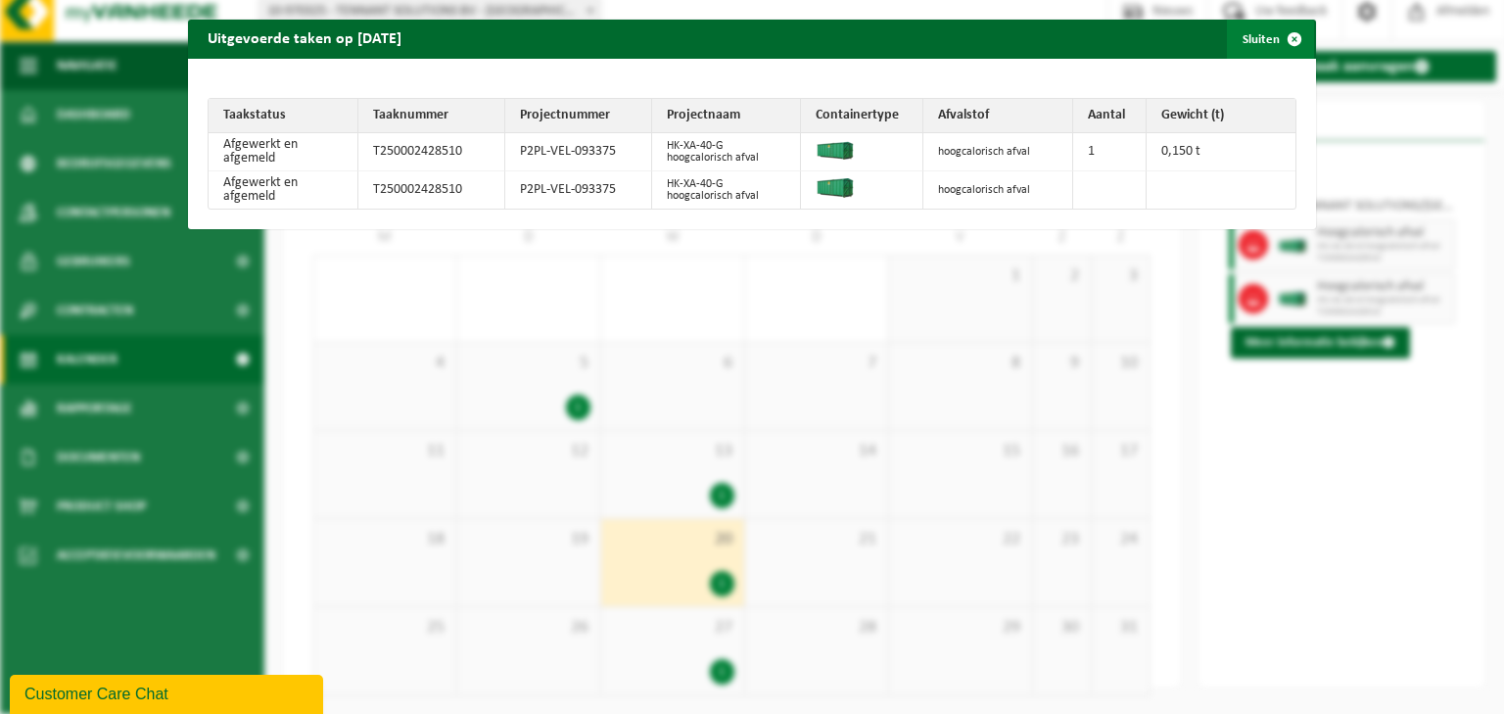
click at [1251, 39] on button "Sluiten" at bounding box center [1270, 39] width 87 height 39
